Goal: Transaction & Acquisition: Purchase product/service

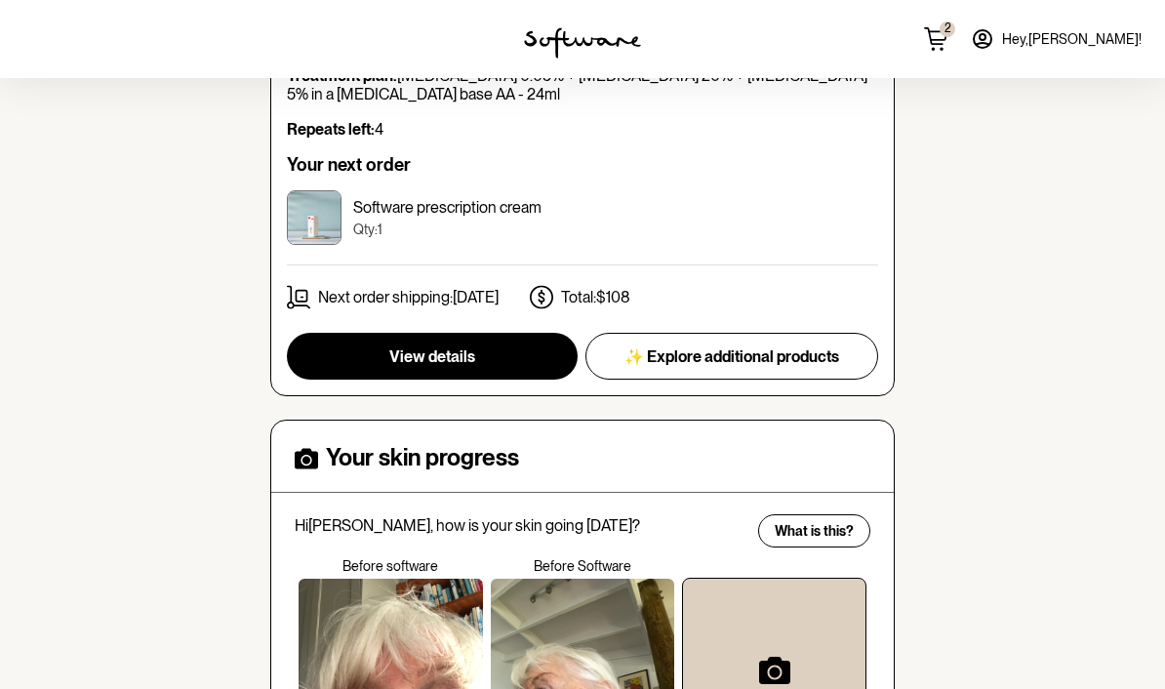
scroll to position [306, 0]
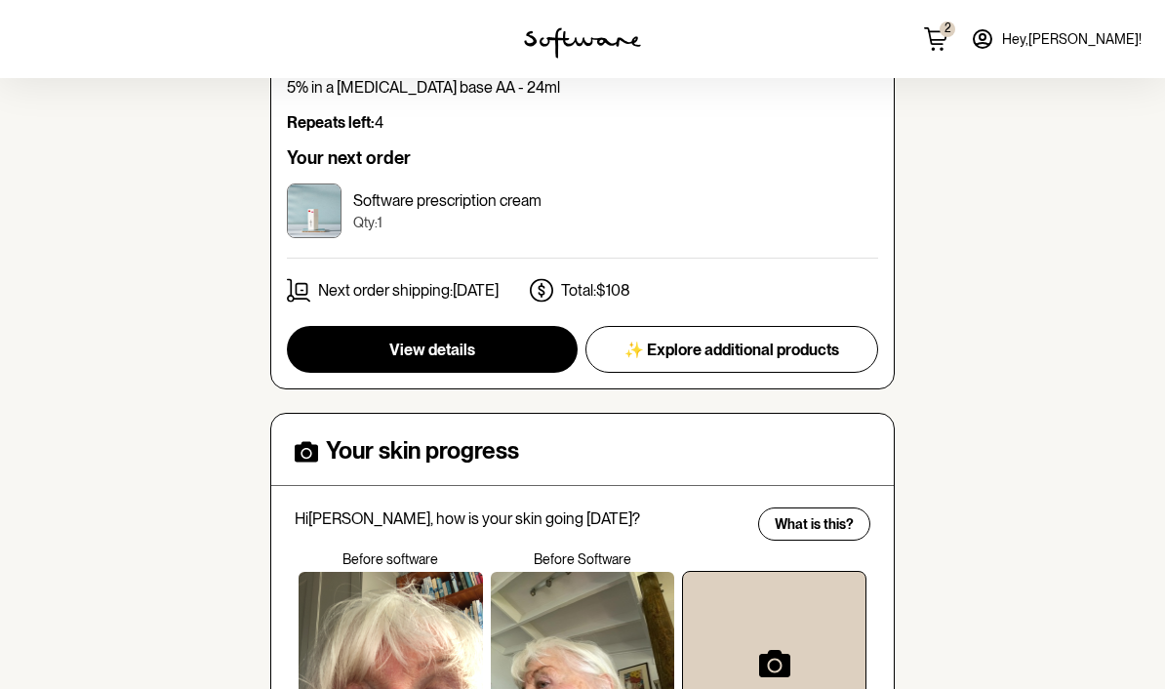
click at [449, 349] on span "View details" at bounding box center [432, 350] width 86 height 19
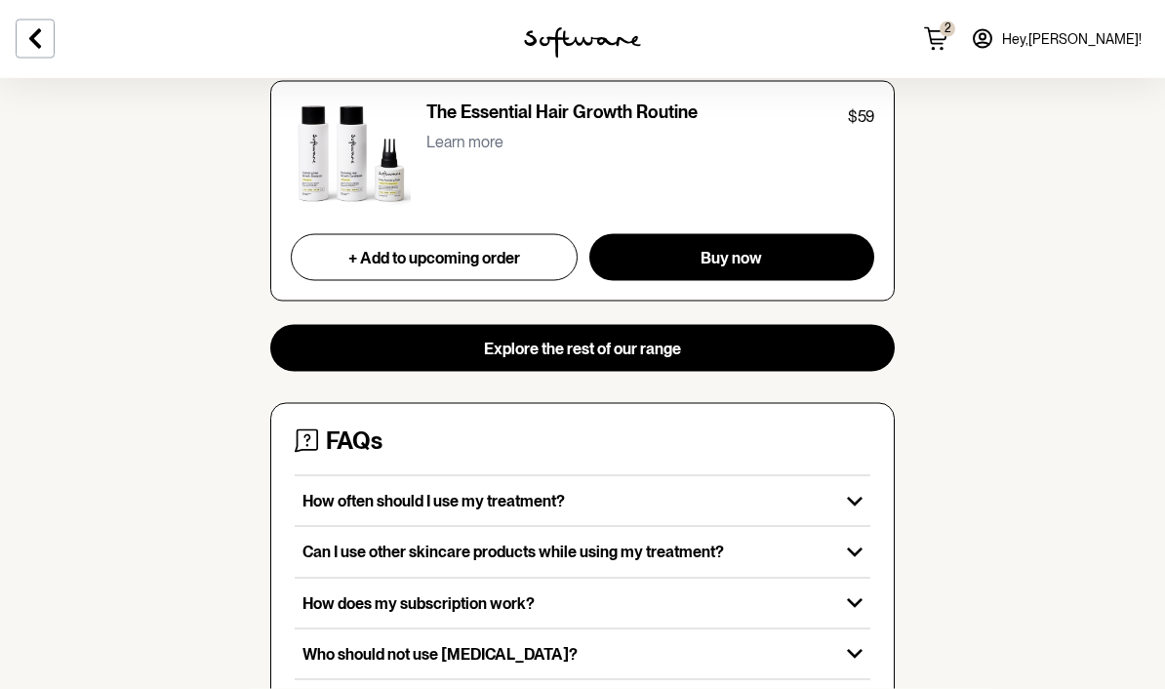
scroll to position [2081, 0]
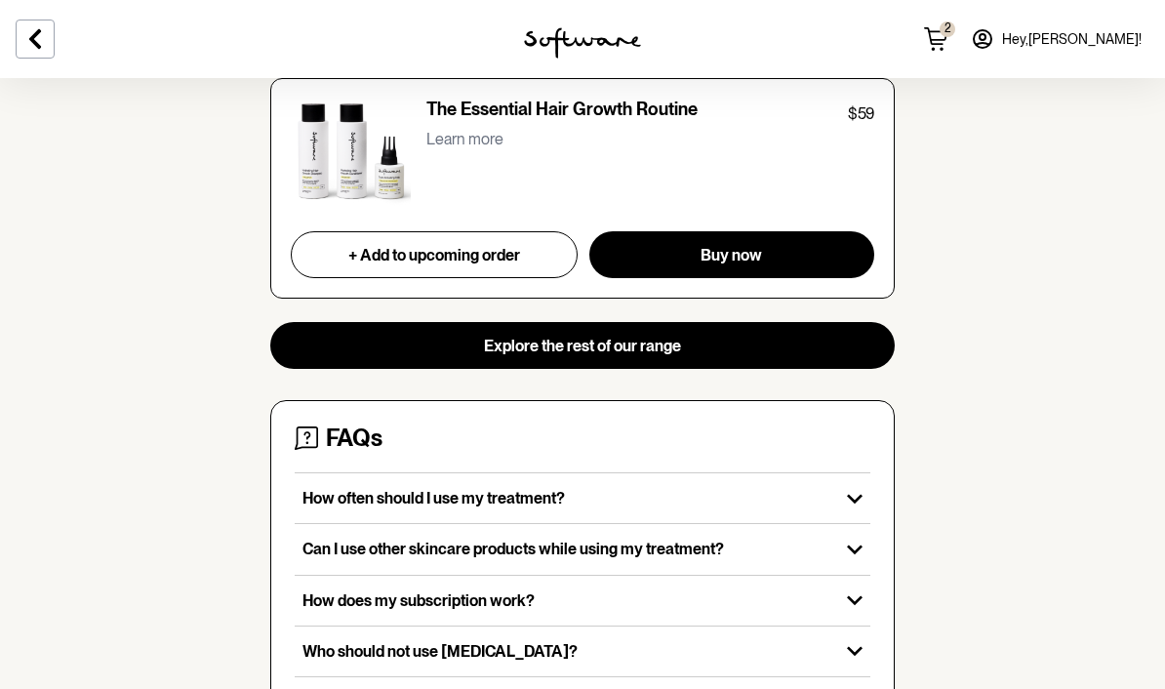
click at [859, 494] on icon "button" at bounding box center [855, 499] width 16 height 10
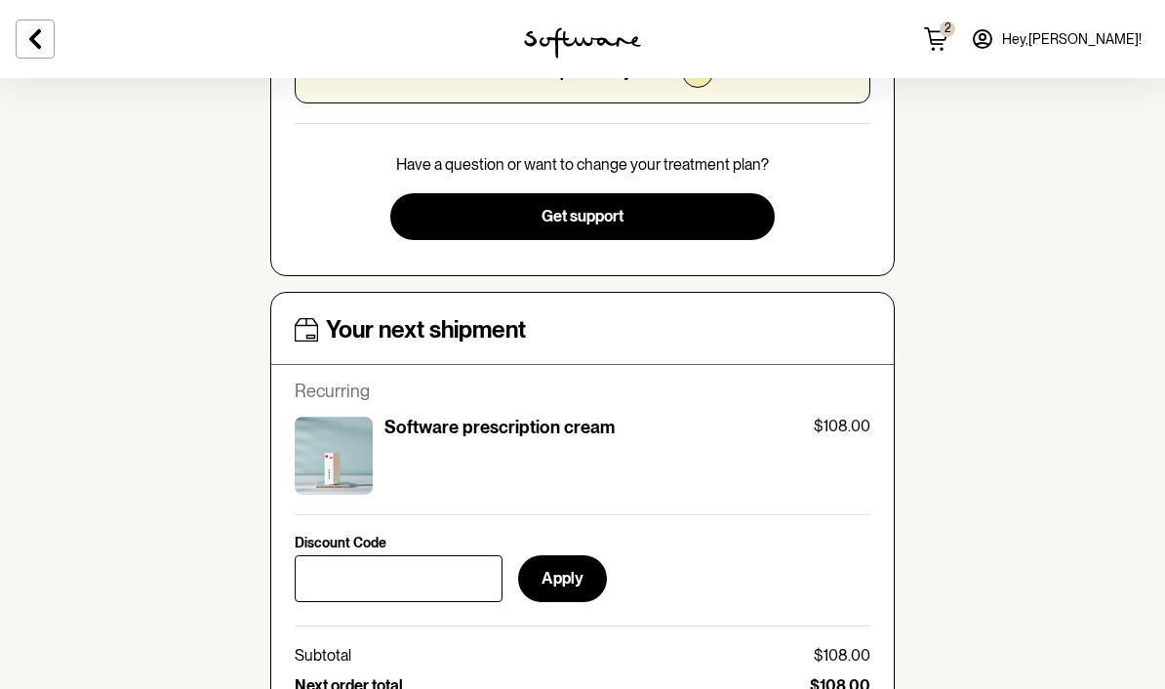
scroll to position [605, 0]
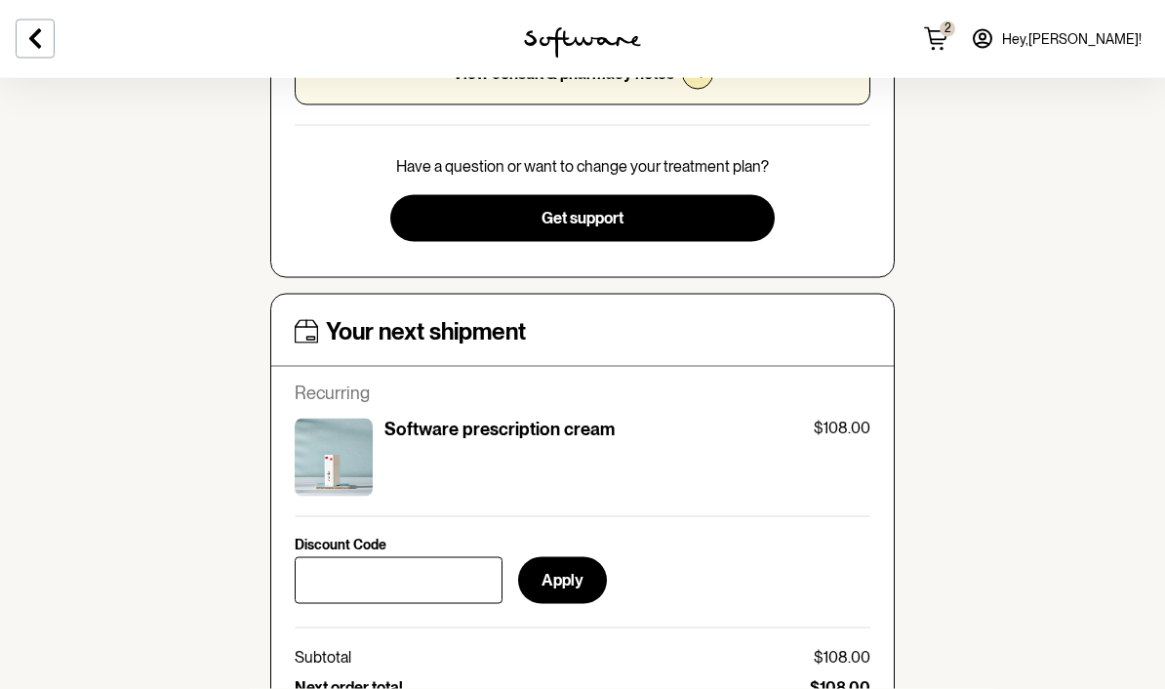
click at [956, 33] on span "2" at bounding box center [948, 28] width 16 height 14
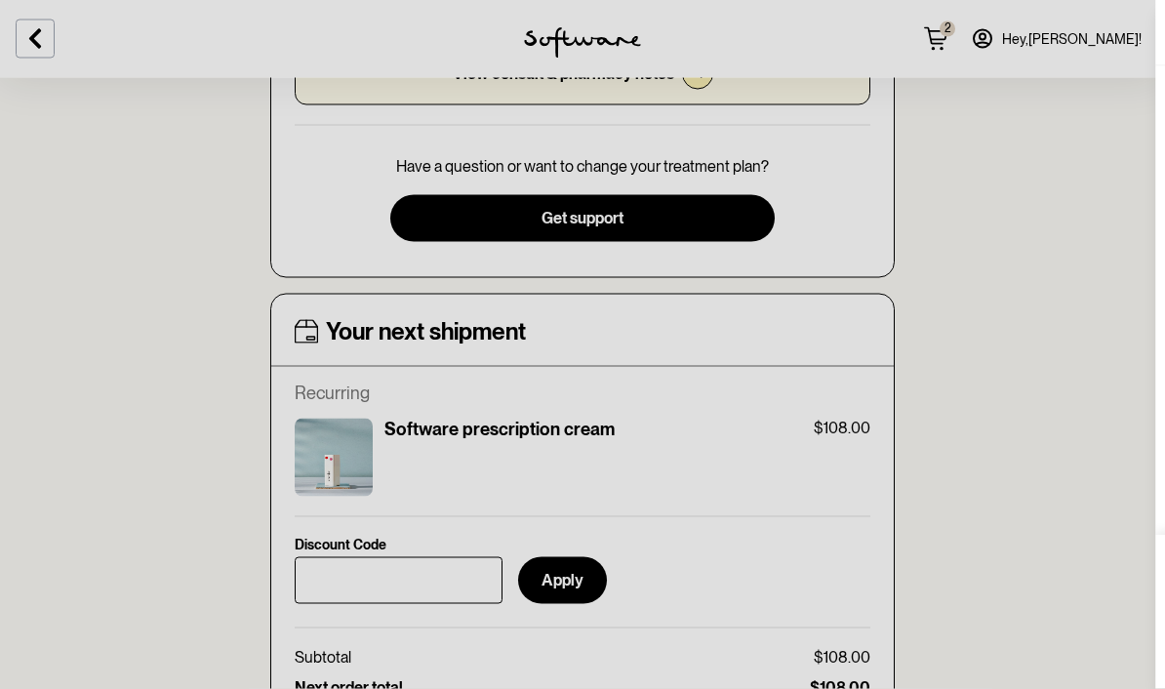
scroll to position [606, 0]
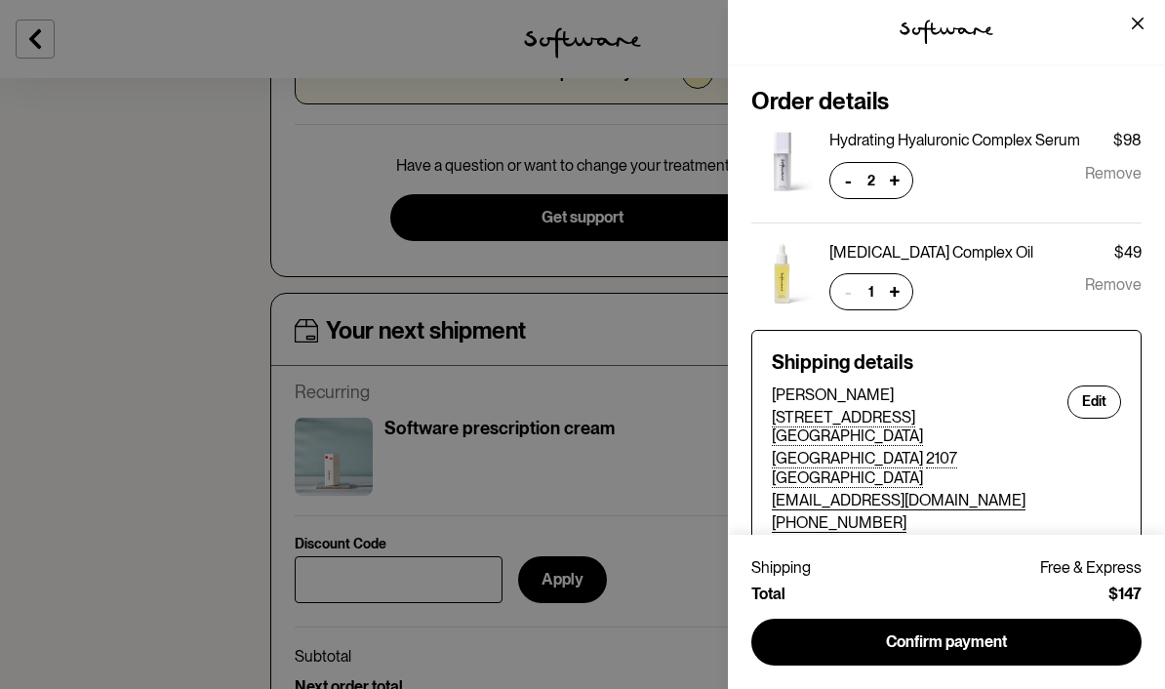
click at [849, 181] on button "-" at bounding box center [848, 180] width 27 height 27
click at [1126, 174] on span "Remove" at bounding box center [1113, 180] width 57 height 37
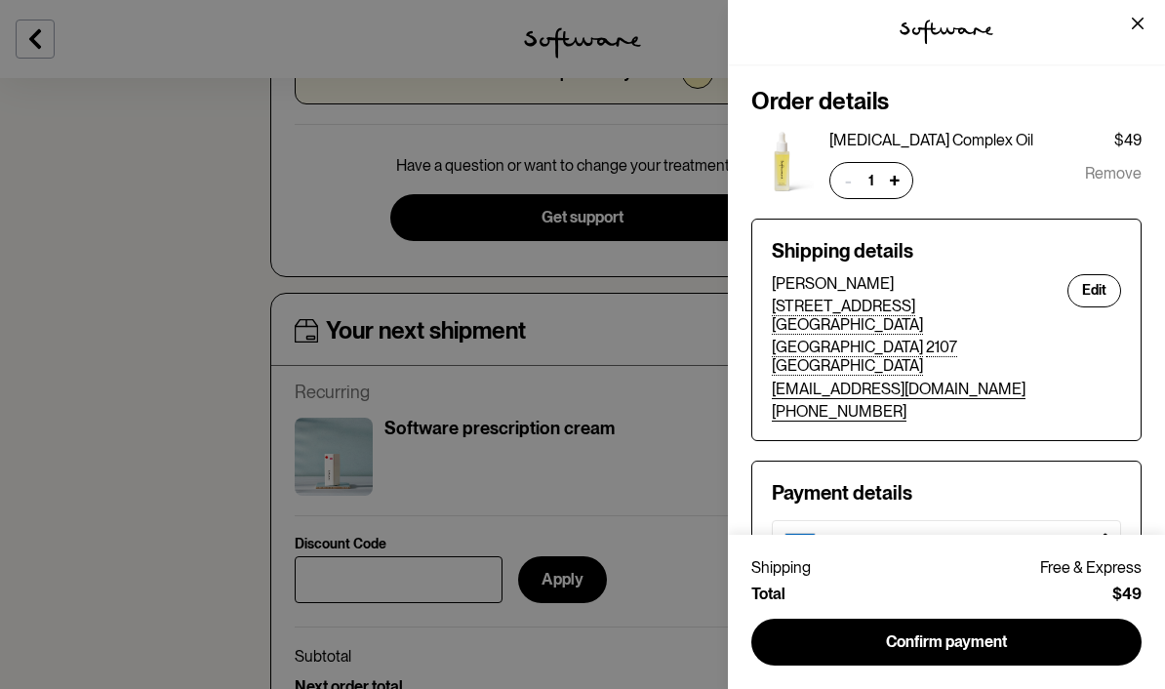
click at [1127, 174] on span "Remove" at bounding box center [1113, 180] width 57 height 37
